Goal: Information Seeking & Learning: Check status

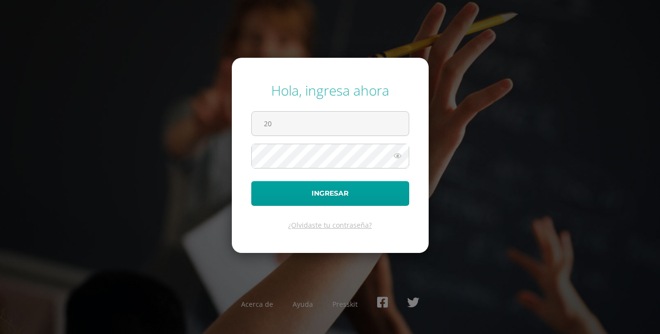
type input "[EMAIL_ADDRESS][DOMAIN_NAME]"
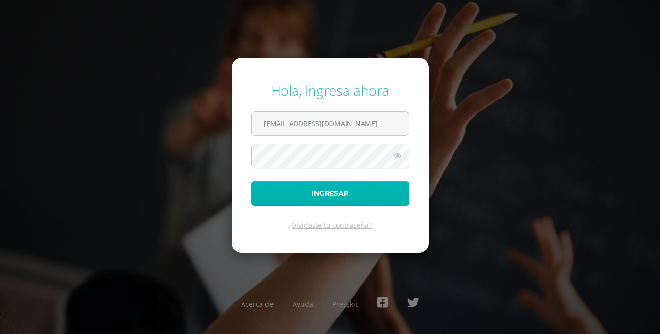
click at [300, 186] on button "Ingresar" at bounding box center [330, 193] width 158 height 25
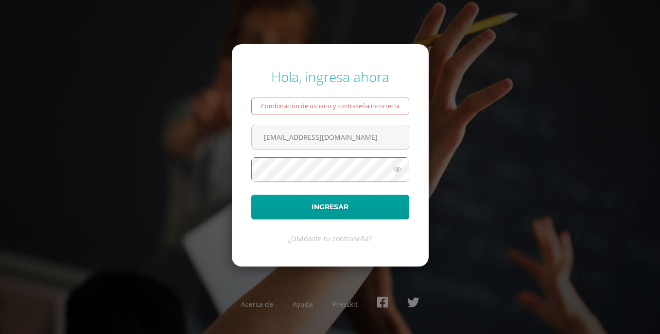
click at [251, 195] on button "Ingresar" at bounding box center [330, 207] width 158 height 25
click at [364, 144] on input "20200213@liceoguatemala.edu.gt" at bounding box center [330, 137] width 157 height 24
click at [379, 142] on input "20200213@liceoguatemala.edu.gt" at bounding box center [330, 137] width 157 height 24
click at [251, 195] on button "Ingresar" at bounding box center [330, 207] width 158 height 25
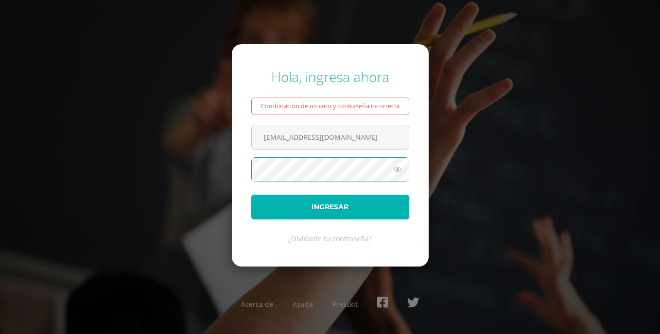
click at [290, 205] on button "Ingresar" at bounding box center [330, 207] width 158 height 25
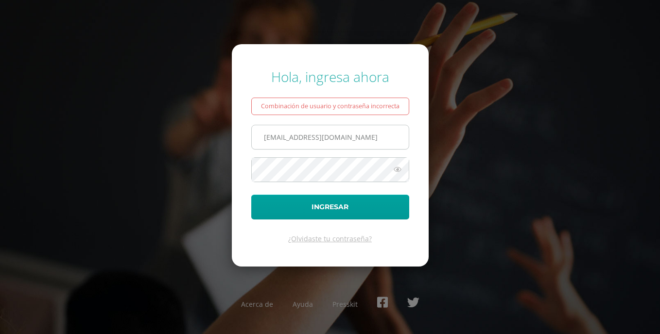
click at [380, 135] on input "[EMAIL_ADDRESS][DOMAIN_NAME]" at bounding box center [330, 137] width 157 height 24
type input "[EMAIL_ADDRESS][DOMAIN_NAME]"
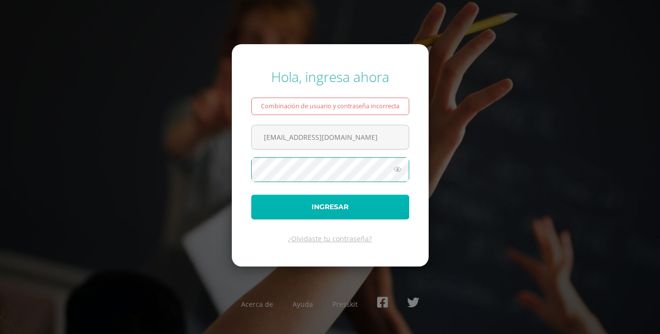
click at [316, 203] on button "Ingresar" at bounding box center [330, 207] width 158 height 25
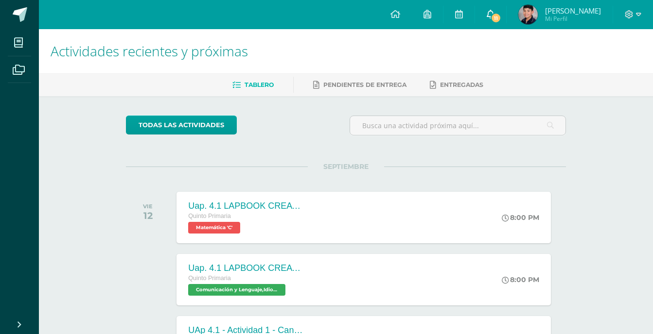
click at [487, 14] on icon at bounding box center [491, 14] width 8 height 9
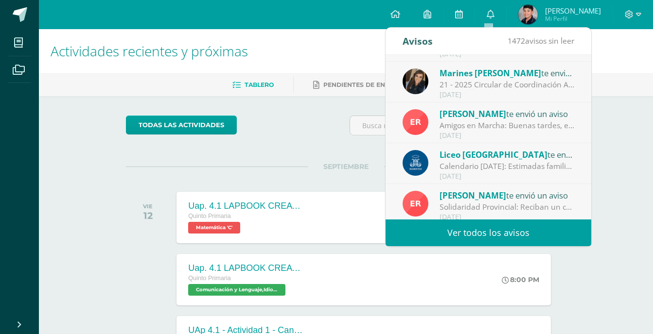
scroll to position [162, 0]
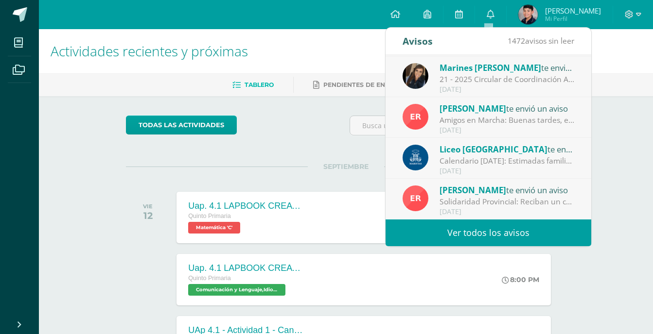
click at [492, 232] on link "Ver todos los avisos" at bounding box center [489, 233] width 206 height 27
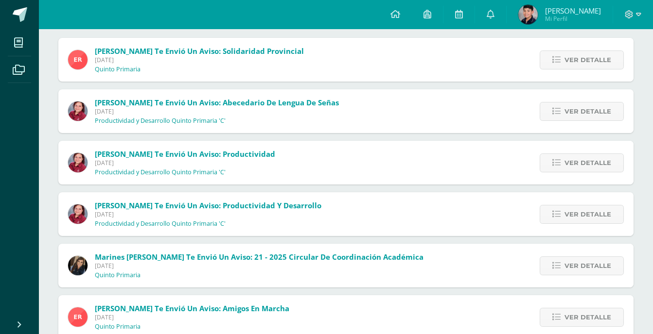
scroll to position [113, 0]
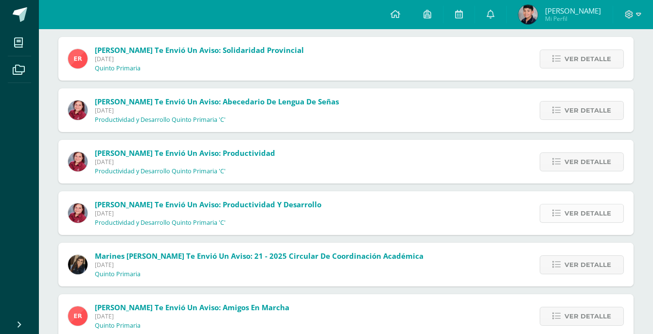
click at [593, 204] on link "Ver detalle" at bounding box center [582, 213] width 84 height 19
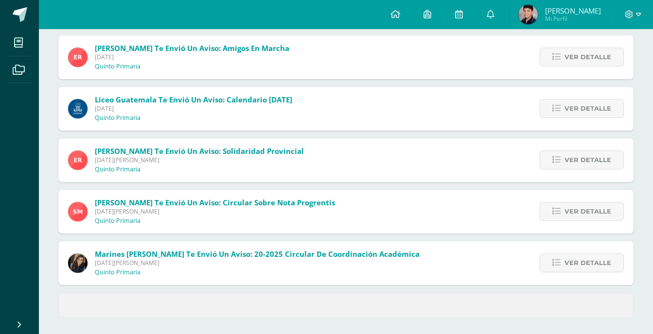
scroll to position [439, 0]
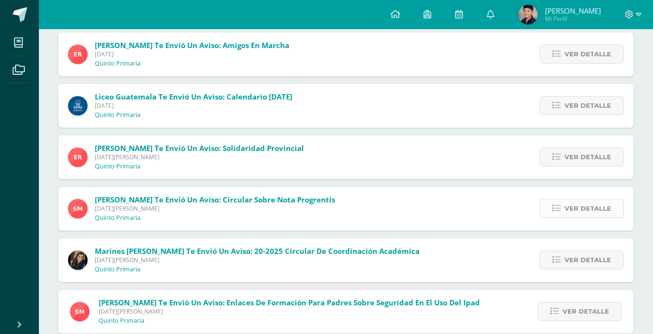
click at [584, 211] on span "Ver detalle" at bounding box center [587, 209] width 47 height 18
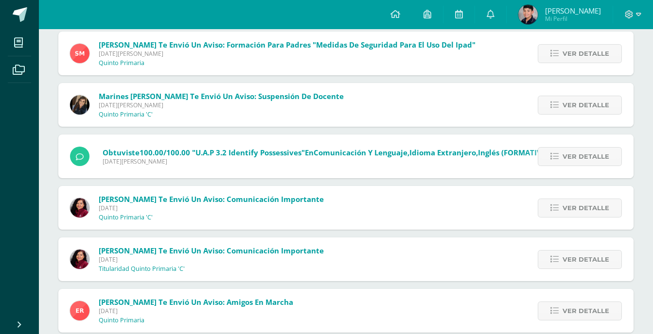
scroll to position [1097, 0]
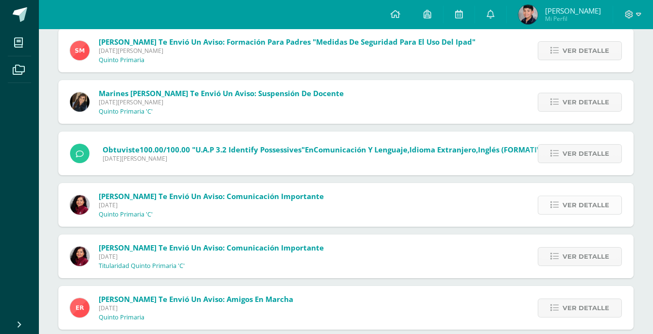
click at [580, 197] on span "Ver detalle" at bounding box center [585, 205] width 47 height 18
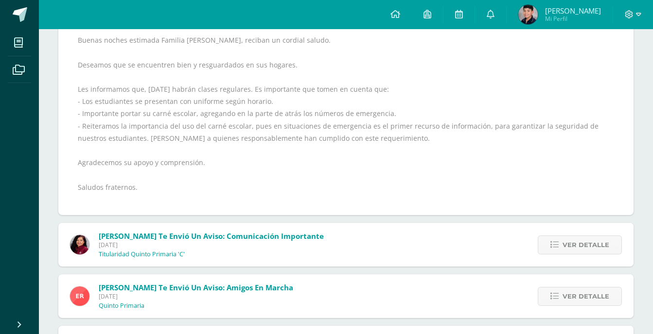
scroll to position [1157, 0]
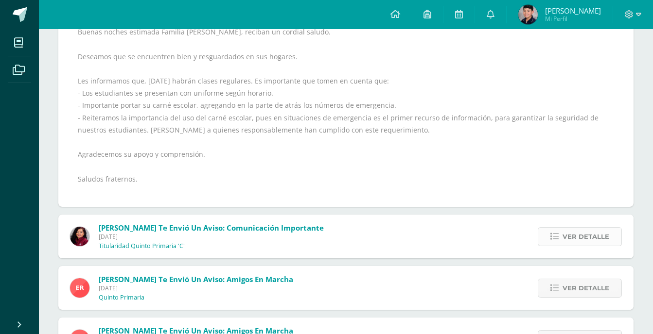
click at [593, 232] on span "Ver detalle" at bounding box center [585, 237] width 47 height 18
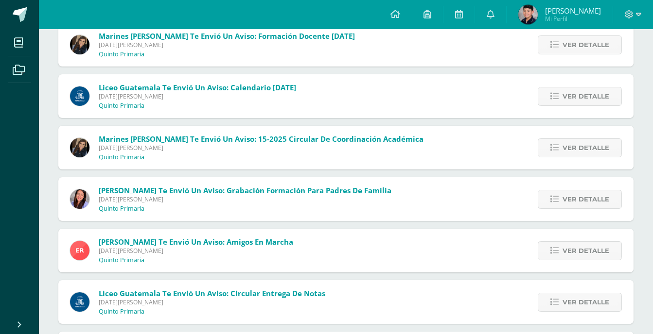
scroll to position [4230, 0]
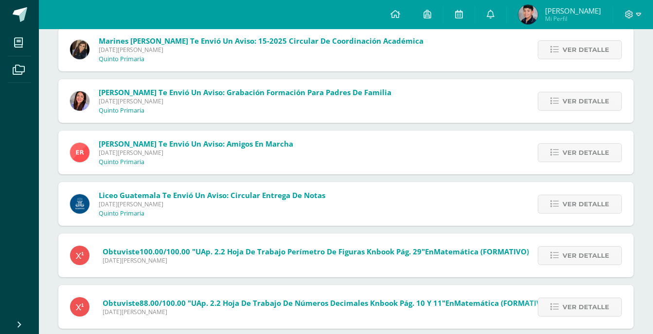
click at [549, 11] on span "[PERSON_NAME]" at bounding box center [573, 11] width 56 height 10
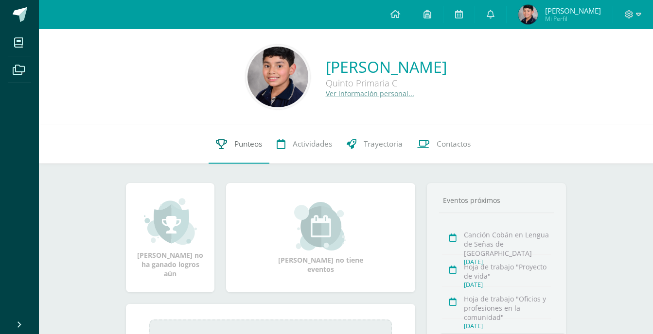
click at [237, 142] on span "Punteos" at bounding box center [248, 144] width 28 height 10
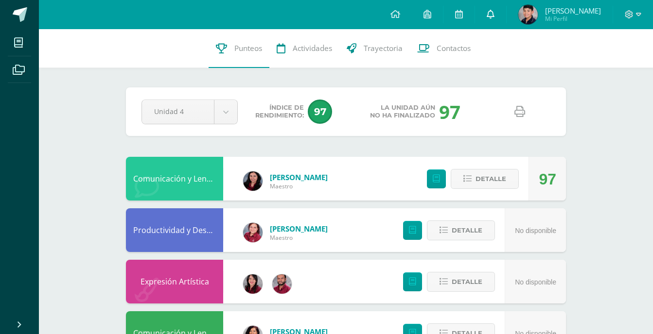
click at [493, 12] on link at bounding box center [490, 14] width 31 height 29
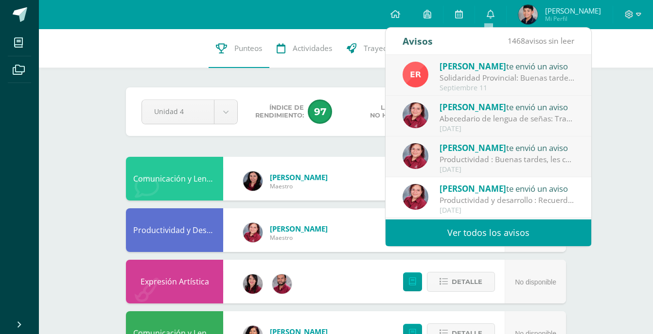
click at [491, 227] on link "Ver todos los avisos" at bounding box center [489, 233] width 206 height 27
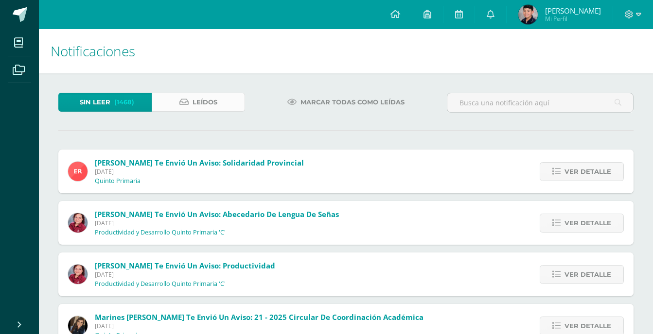
click at [184, 106] on icon at bounding box center [183, 102] width 9 height 8
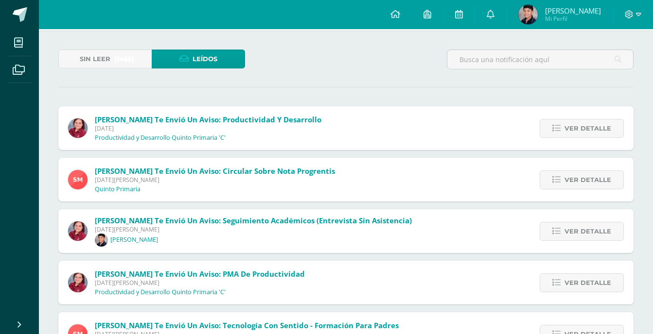
scroll to position [44, 0]
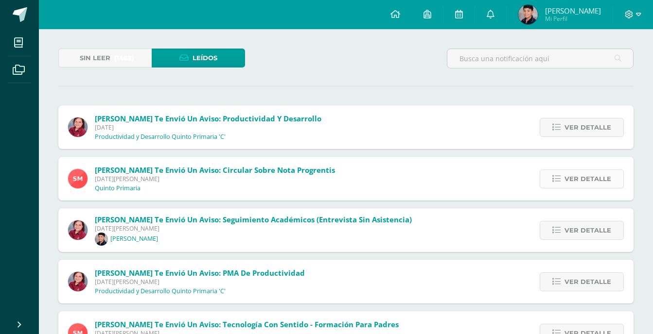
click at [604, 177] on span "Ver detalle" at bounding box center [587, 179] width 47 height 18
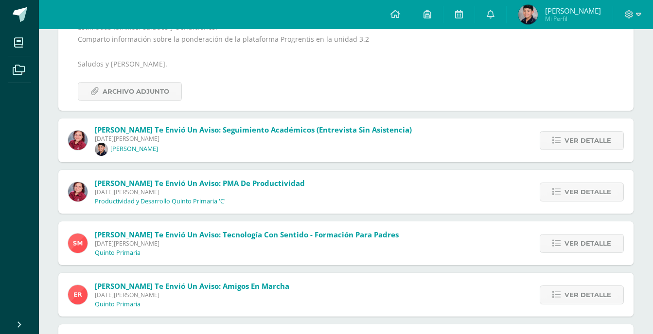
scroll to position [248, 0]
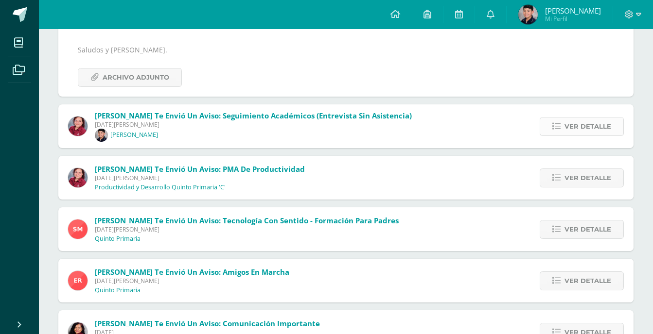
click at [591, 127] on span "Ver detalle" at bounding box center [587, 127] width 47 height 18
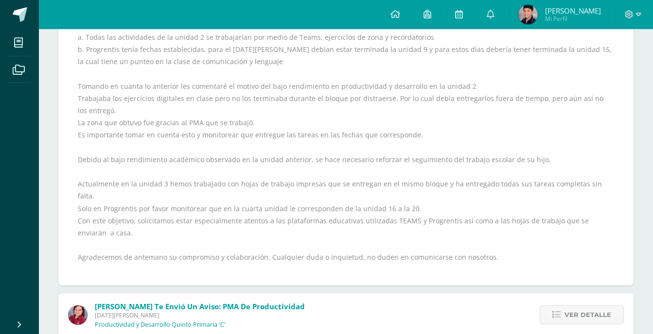
scroll to position [384, 0]
